Goal: Communication & Community: Connect with others

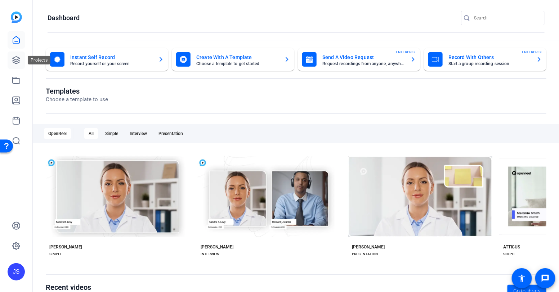
click at [17, 61] on icon at bounding box center [16, 60] width 7 height 7
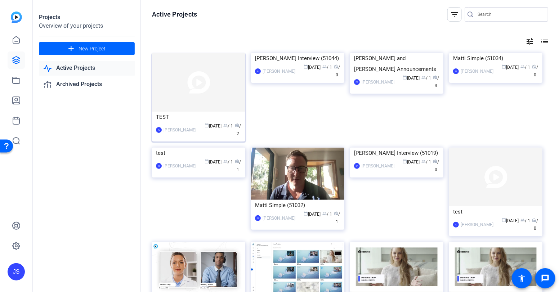
click at [160, 119] on div "TEST" at bounding box center [198, 117] width 85 height 11
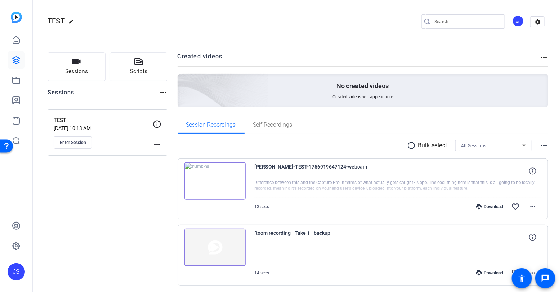
click at [519, 21] on div "AL" at bounding box center [518, 21] width 12 height 12
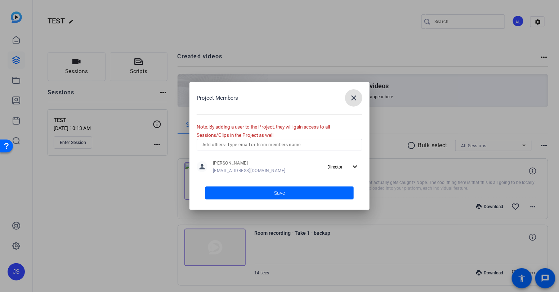
click at [208, 145] on input "text" at bounding box center [279, 144] width 154 height 9
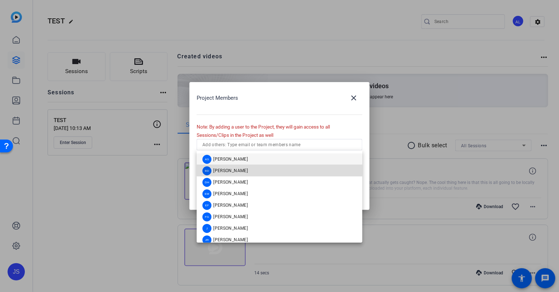
click at [221, 167] on div "BD [PERSON_NAME]" at bounding box center [224, 170] width 45 height 9
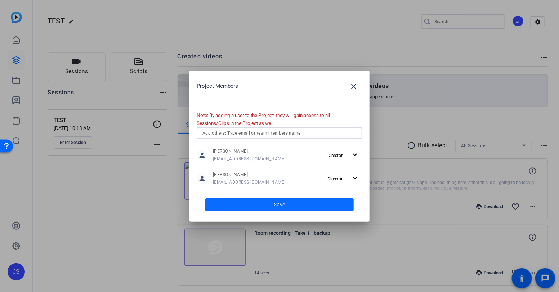
click at [274, 201] on span at bounding box center [279, 204] width 148 height 17
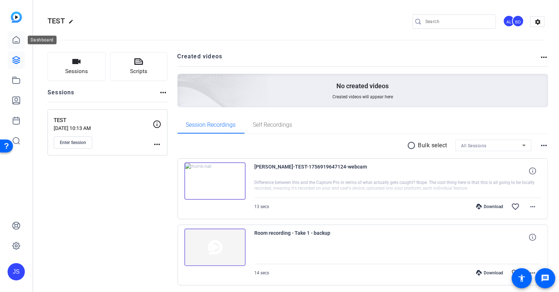
click at [18, 38] on icon at bounding box center [16, 39] width 6 height 7
